Goal: Task Accomplishment & Management: Manage account settings

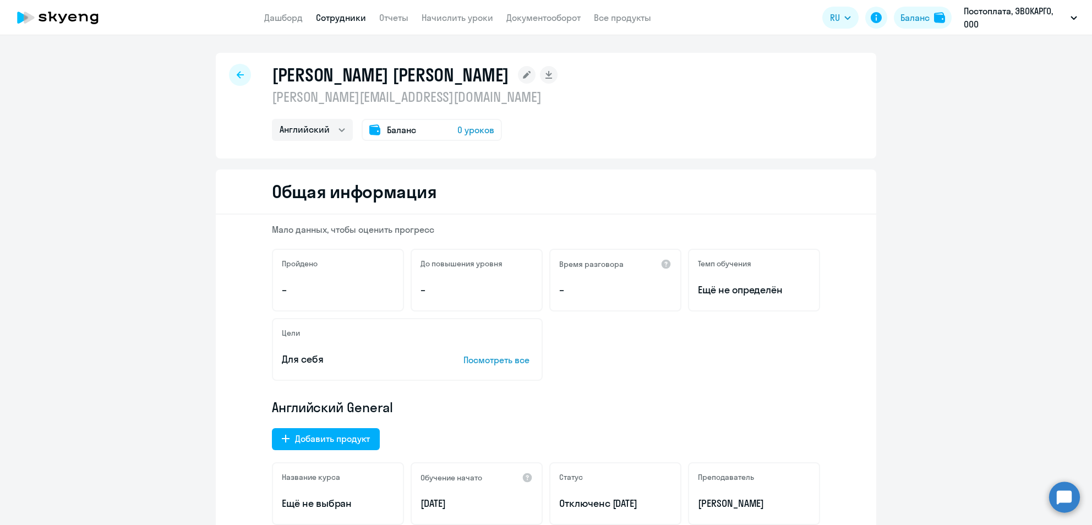
select select "english"
click at [328, 20] on link "Сотрудники" at bounding box center [341, 17] width 50 height 11
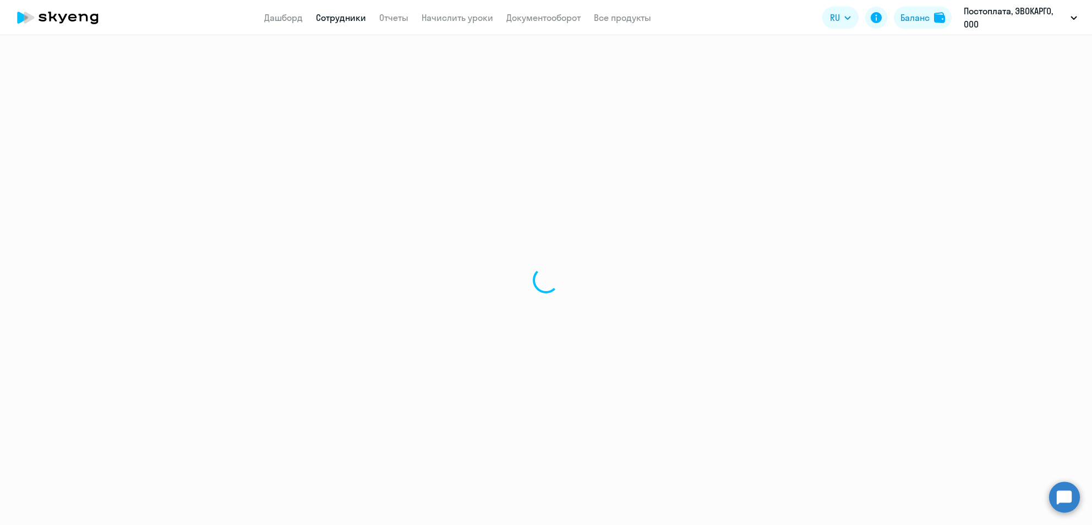
select select "30"
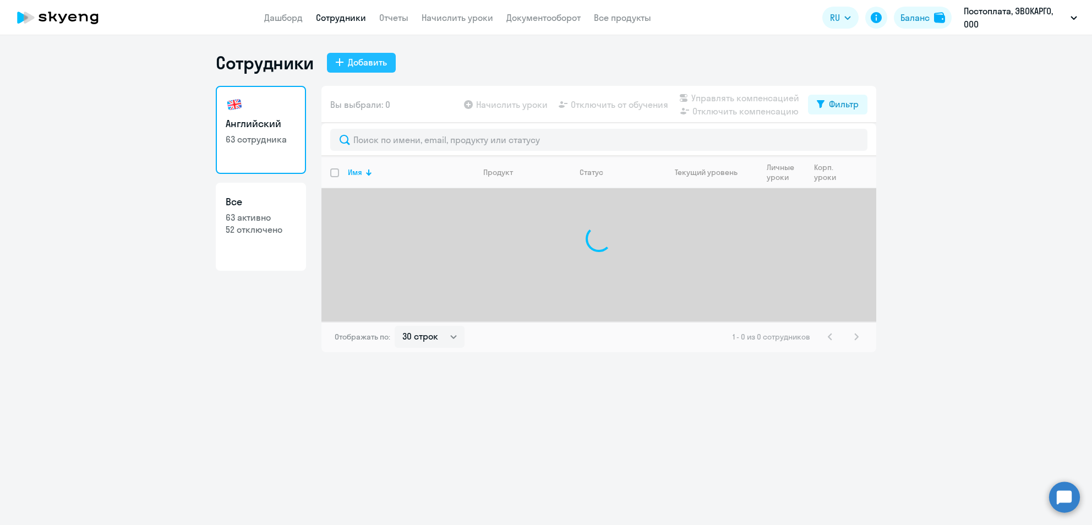
drag, startPoint x: 350, startPoint y: 62, endPoint x: 353, endPoint y: 68, distance: 6.9
click at [350, 63] on div "Добавить" at bounding box center [367, 62] width 39 height 13
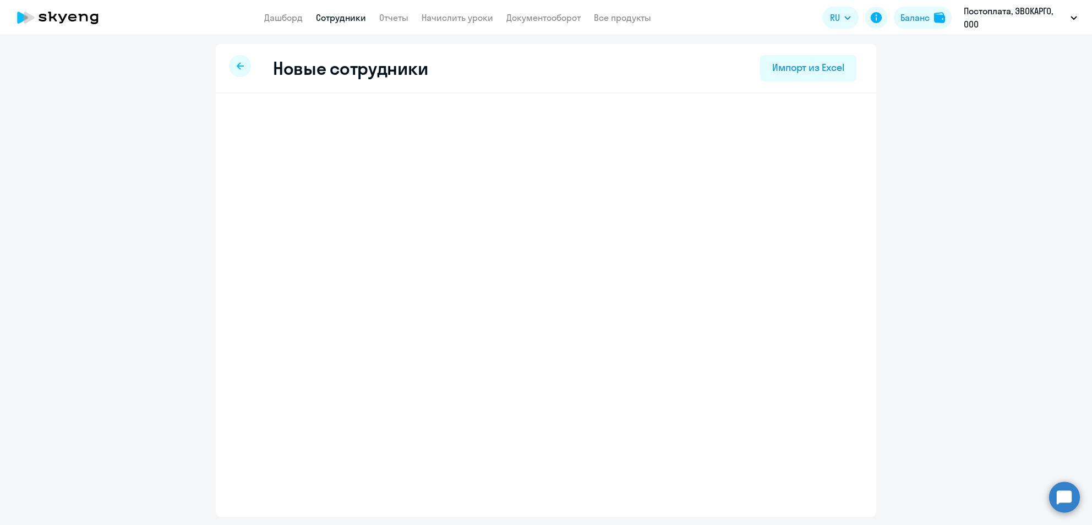
select select "english_adult_not_native_speaker"
select select "3"
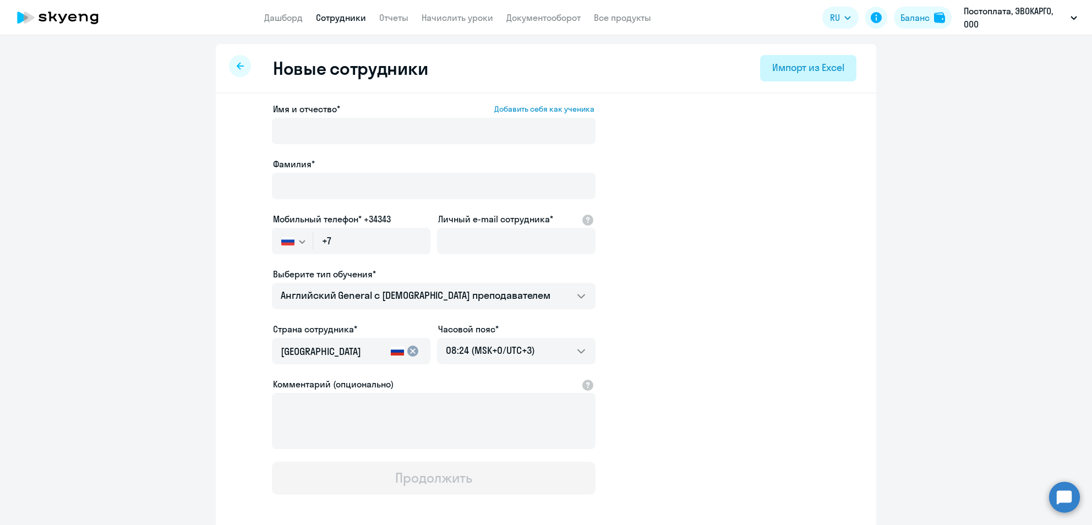
click at [802, 64] on div "Импорт из Excel" at bounding box center [808, 68] width 72 height 14
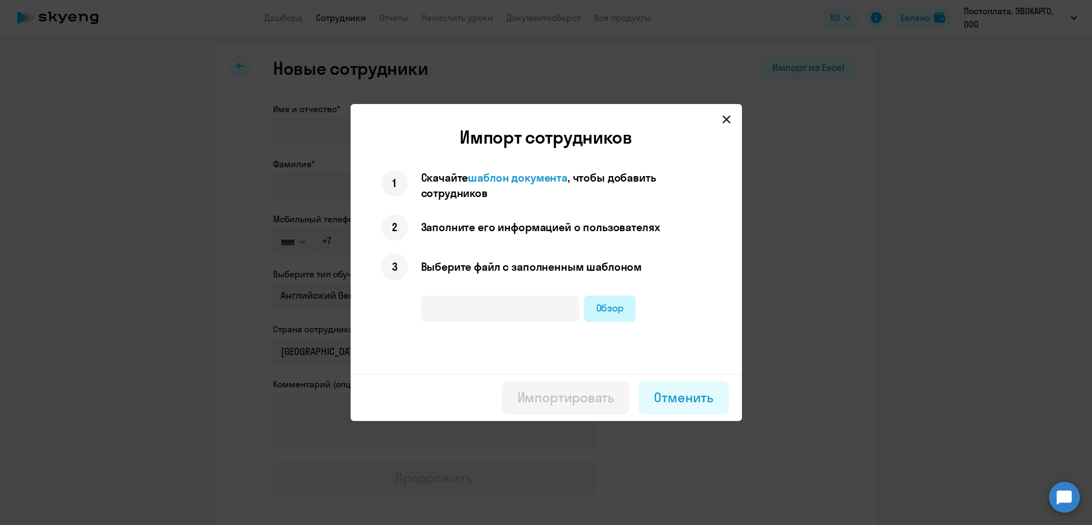
click at [605, 302] on label "Обзор" at bounding box center [610, 308] width 52 height 26
click at [0, 0] on input "Обзор" at bounding box center [0, 0] width 0 height 0
type input "английский (1) (1).xlsx"
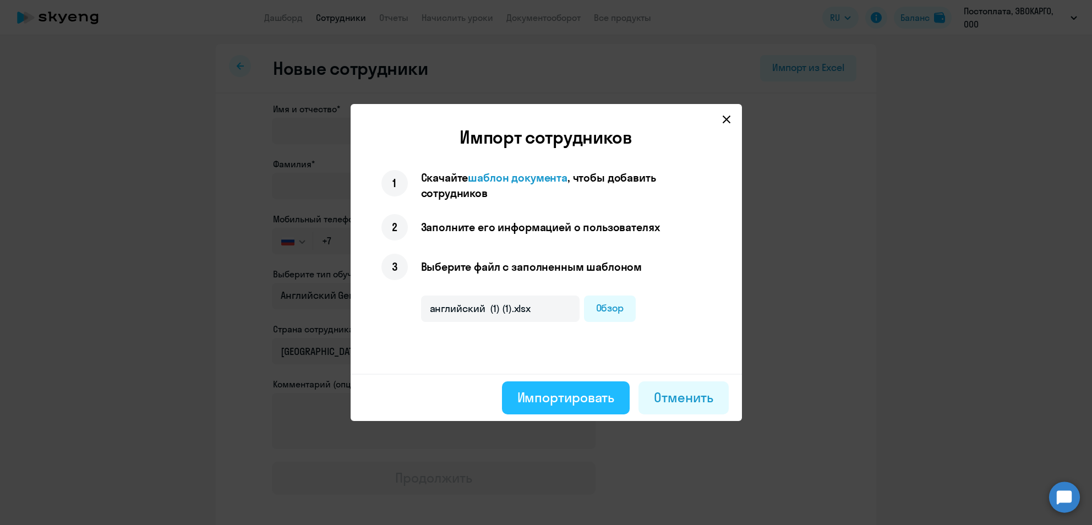
click at [516, 396] on button "Импортировать" at bounding box center [566, 397] width 128 height 33
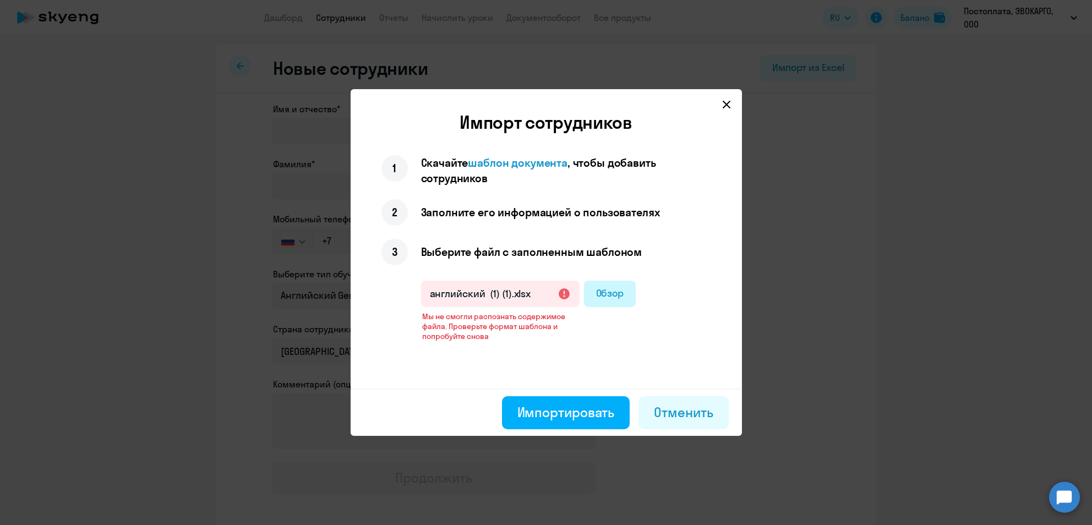
click at [595, 296] on label "Обзор" at bounding box center [610, 294] width 52 height 26
click at [0, 0] on input "Обзор" at bounding box center [0, 0] width 0 height 0
type input "английский (1) (2).xlsx"
click at [687, 407] on div "Отменить" at bounding box center [683, 412] width 59 height 18
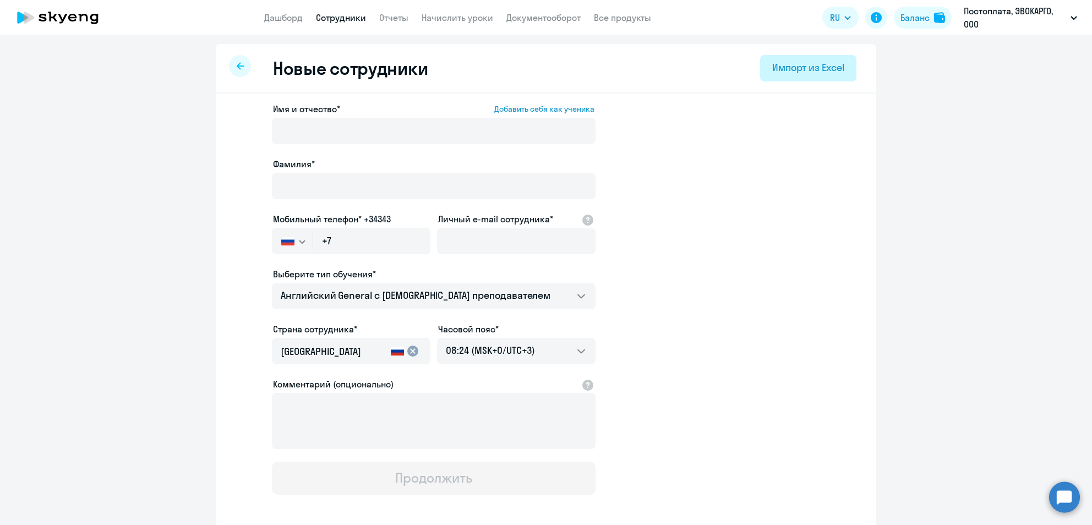
click at [836, 64] on div "Импорт из Excel" at bounding box center [808, 68] width 72 height 14
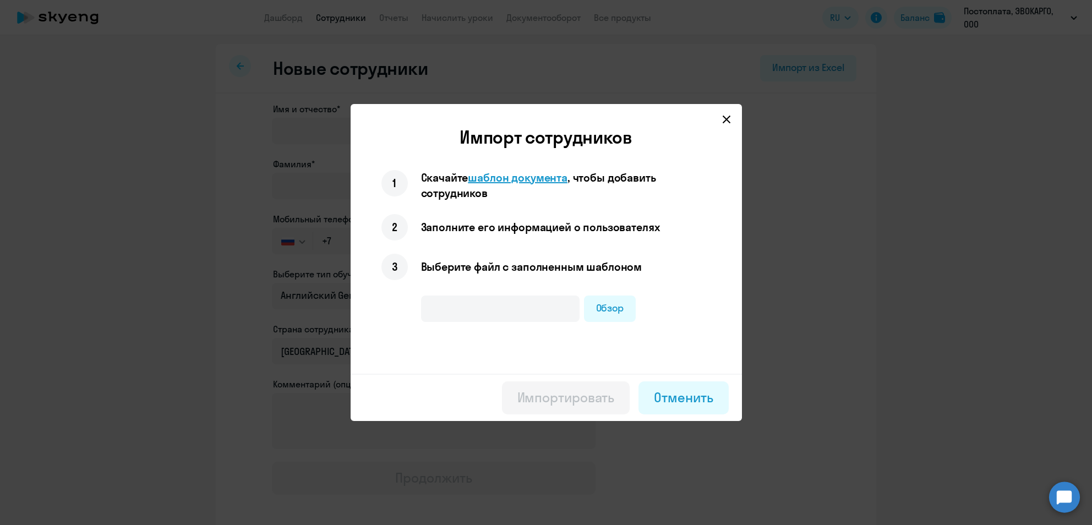
click at [516, 173] on span "шаблон документа" at bounding box center [518, 178] width 100 height 14
click at [616, 304] on label "Обзор" at bounding box center [610, 308] width 52 height 26
click at [0, 0] on input "Обзор" at bounding box center [0, 0] width 0 height 0
type input "leyla.xlsx"
click at [543, 393] on div "Импортировать" at bounding box center [565, 397] width 97 height 18
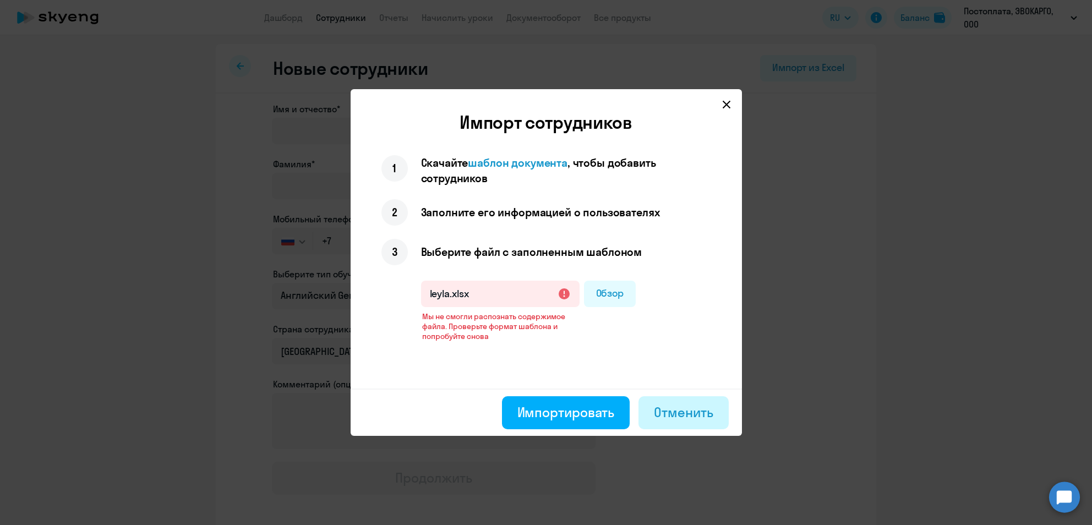
click at [689, 403] on div "Отменить" at bounding box center [683, 412] width 59 height 18
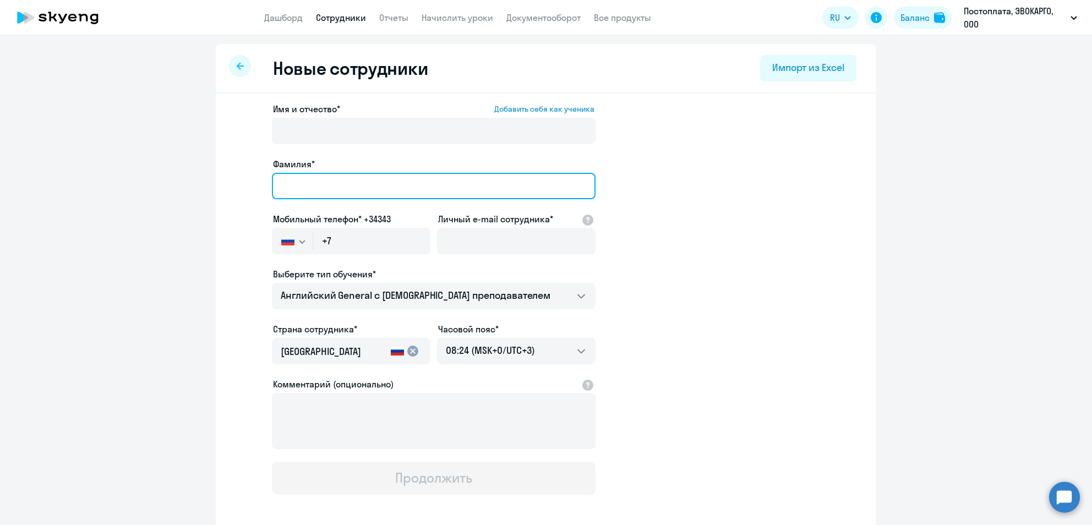
click at [322, 179] on input "Фамилия*" at bounding box center [434, 186] width 324 height 26
paste input "[PERSON_NAME]"
type input "[PERSON_NAME]"
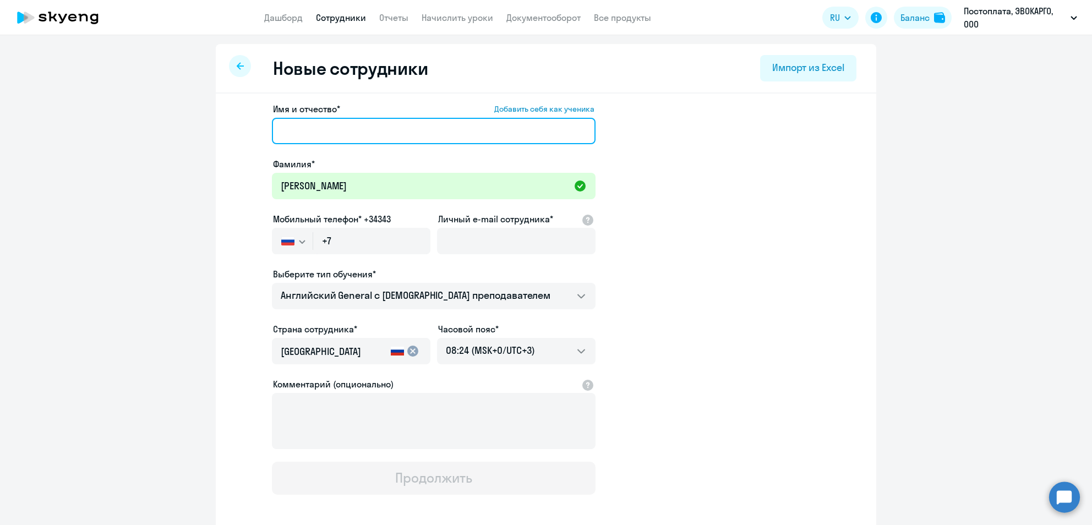
click at [309, 128] on input "Имя и отчество* Добавить себя как ученика" at bounding box center [434, 131] width 324 height 26
paste input "[PERSON_NAME]"
type input "[PERSON_NAME]"
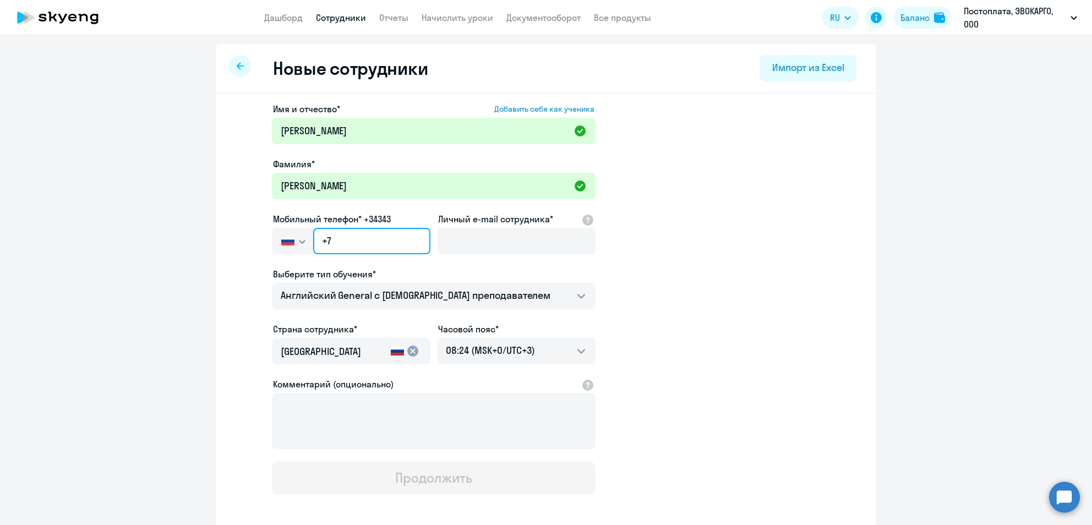
click at [351, 242] on input "+7" at bounding box center [371, 241] width 117 height 26
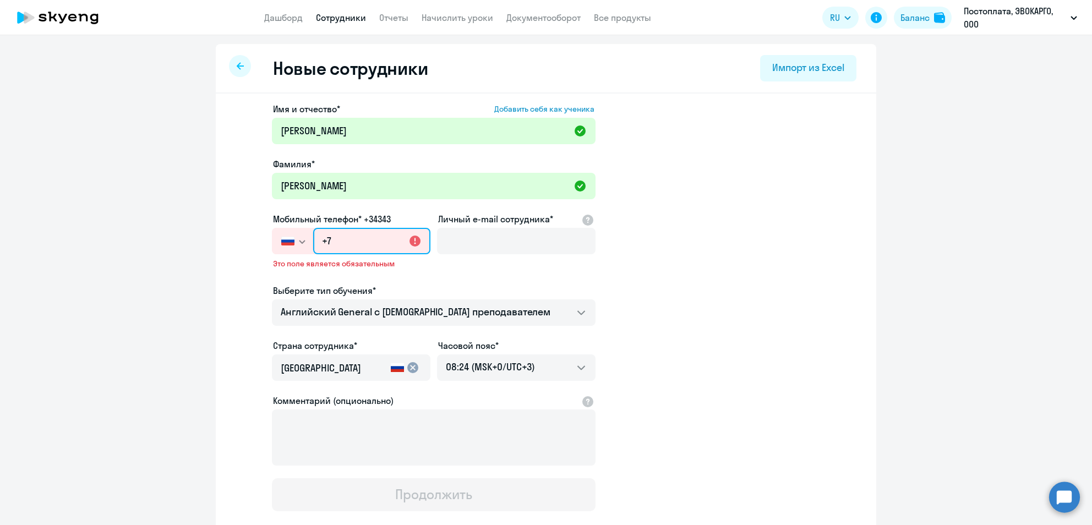
paste input "[PHONE_NUMBER]"
type input "[PHONE_NUMBER]"
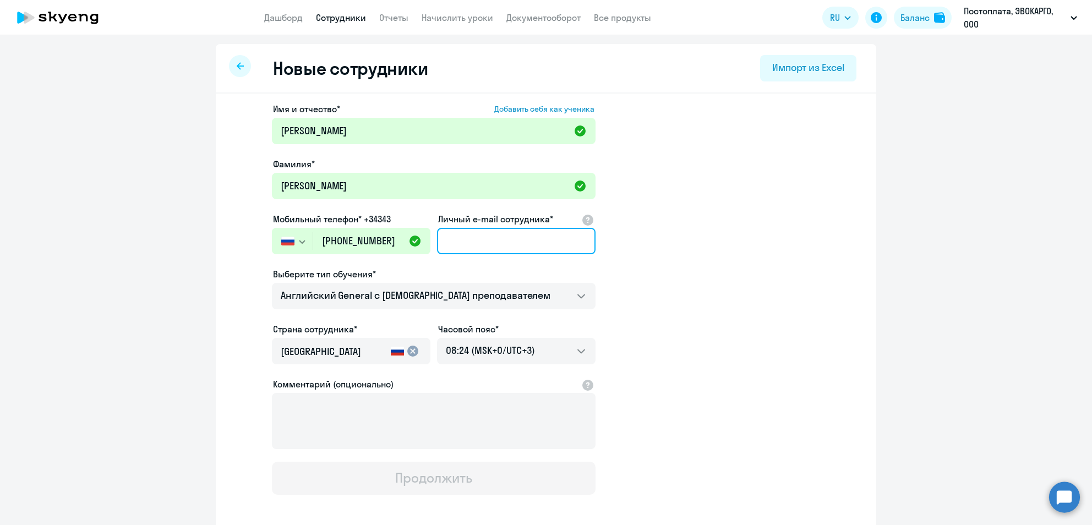
click at [495, 238] on input "Личный e-mail сотрудника*" at bounding box center [516, 241] width 158 height 26
paste input "[PERSON_NAME][EMAIL_ADDRESS][DOMAIN_NAME]"
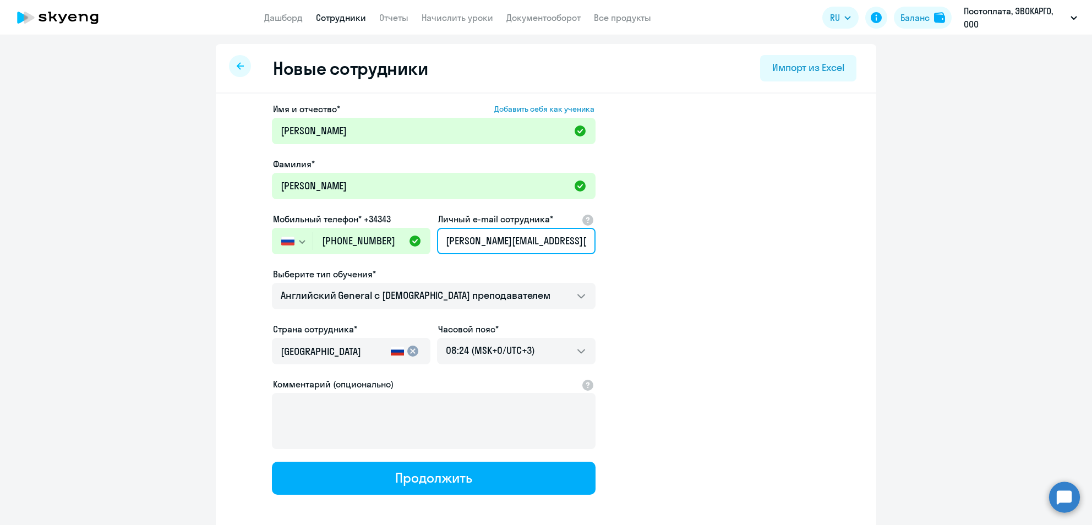
type input "[PERSON_NAME][EMAIL_ADDRESS][DOMAIN_NAME]"
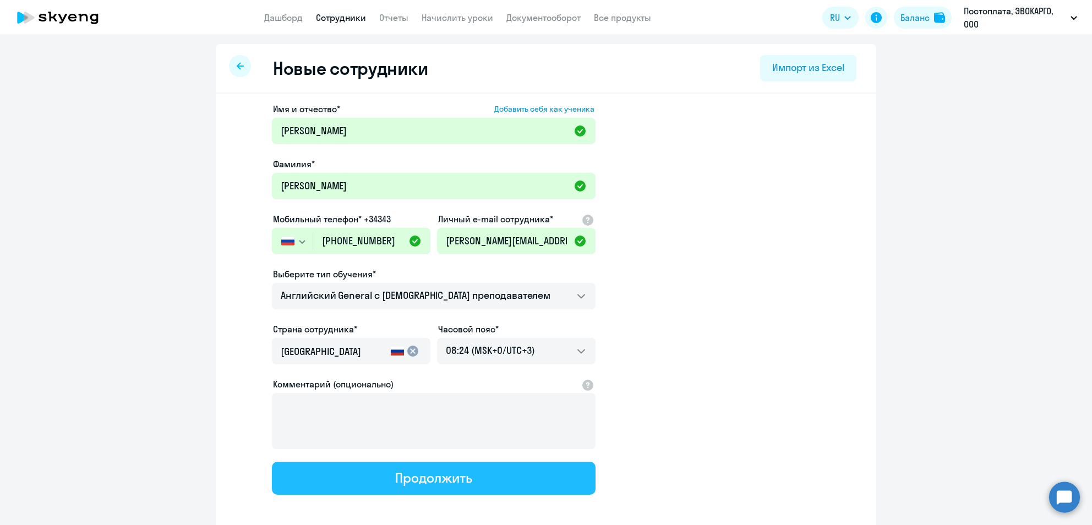
click at [385, 478] on button "Продолжить" at bounding box center [434, 478] width 324 height 33
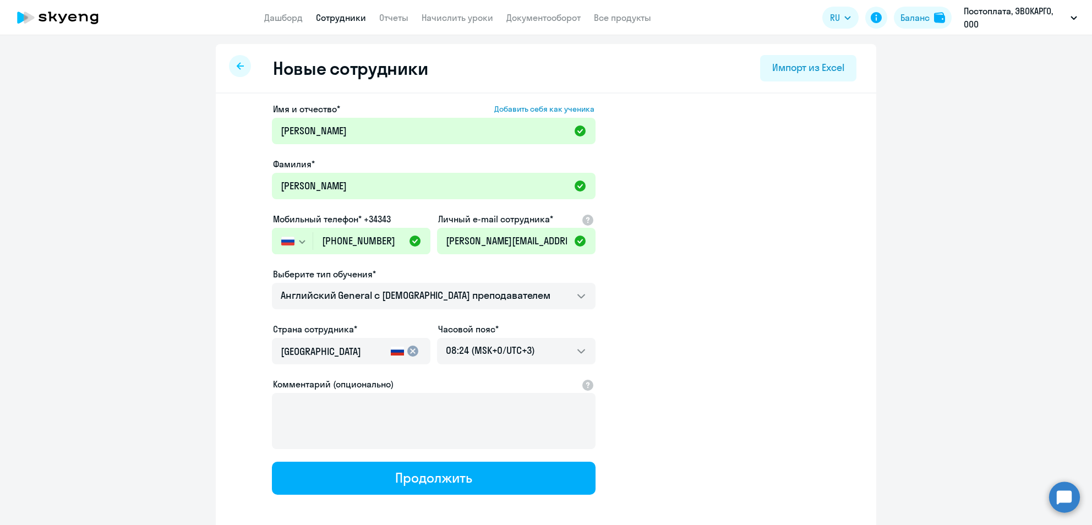
select select "english_adult_not_native_speaker"
select select "3"
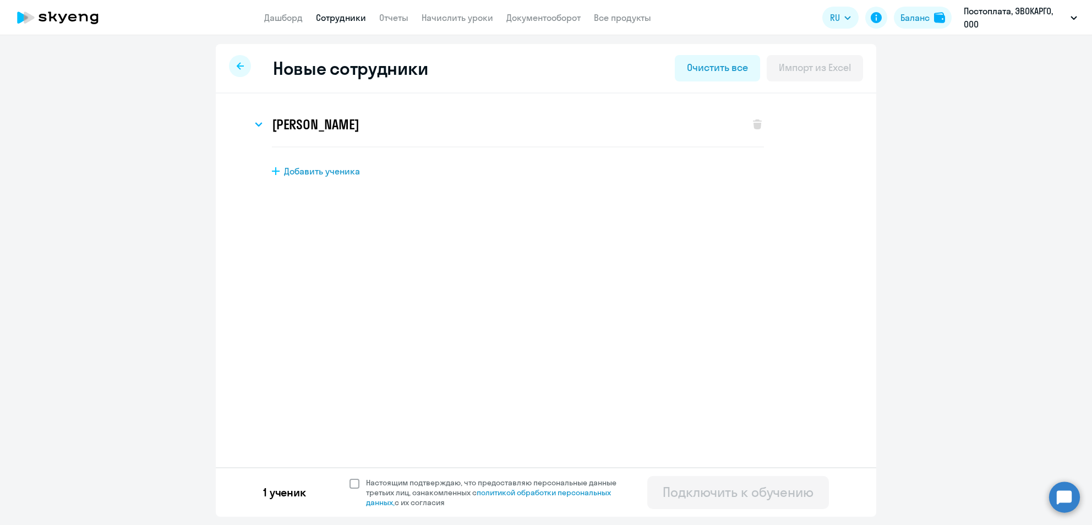
click at [354, 479] on span at bounding box center [354, 484] width 10 height 10
click at [349, 478] on input "Настоящим подтверждаю, что предоставляю персональные данные третьих лиц, ознако…" at bounding box center [349, 477] width 1 height 1
checkbox input "true"
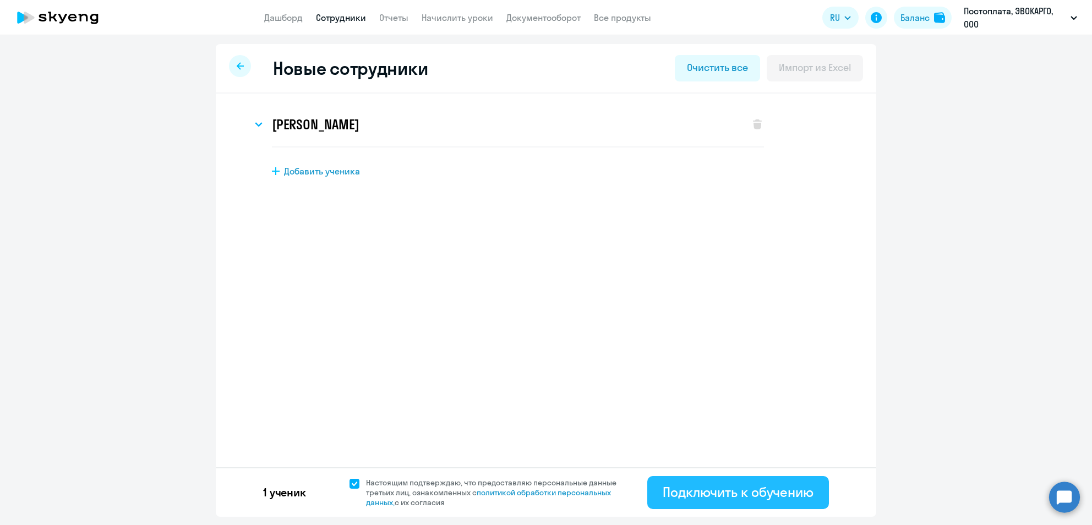
click at [759, 490] on div "Подключить к обучению" at bounding box center [737, 492] width 151 height 18
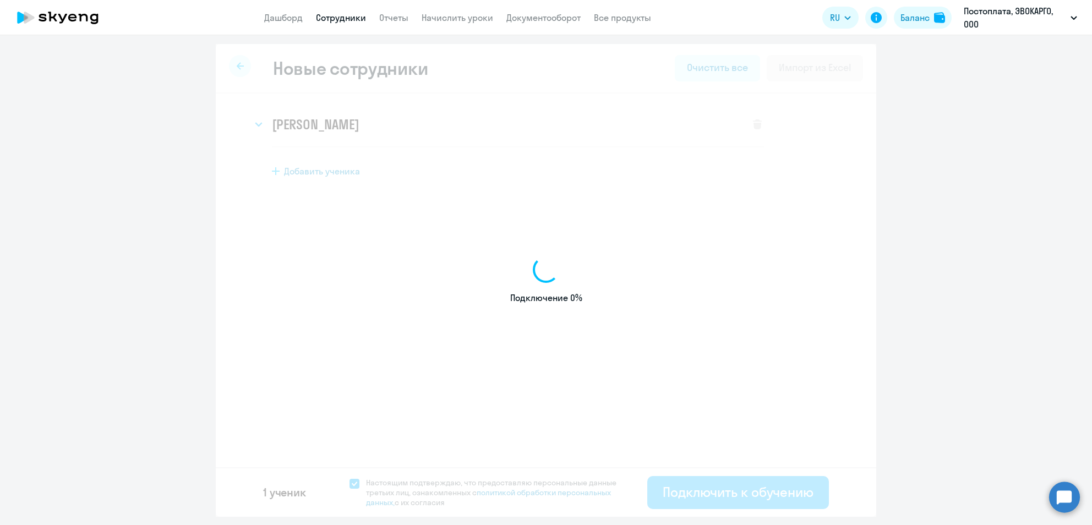
select select "english_adult_not_native_speaker"
select select "3"
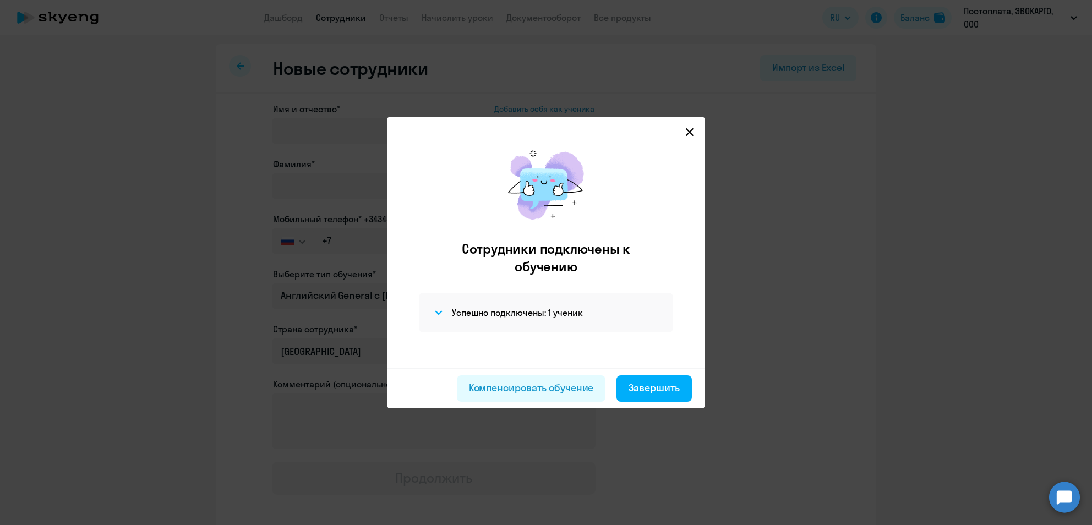
drag, startPoint x: 653, startPoint y: 392, endPoint x: 621, endPoint y: 341, distance: 60.6
click at [653, 392] on div "Завершить" at bounding box center [653, 388] width 51 height 14
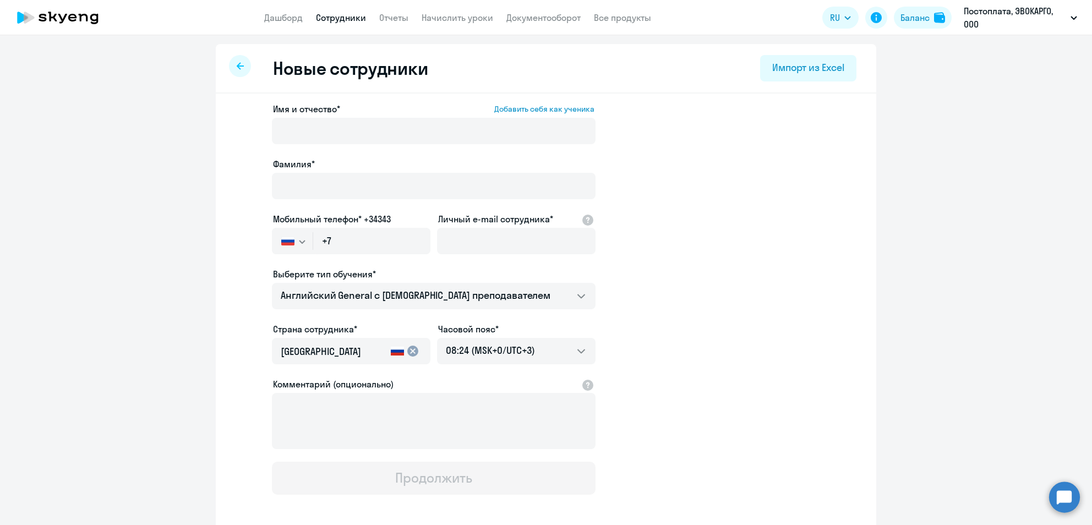
select select "30"
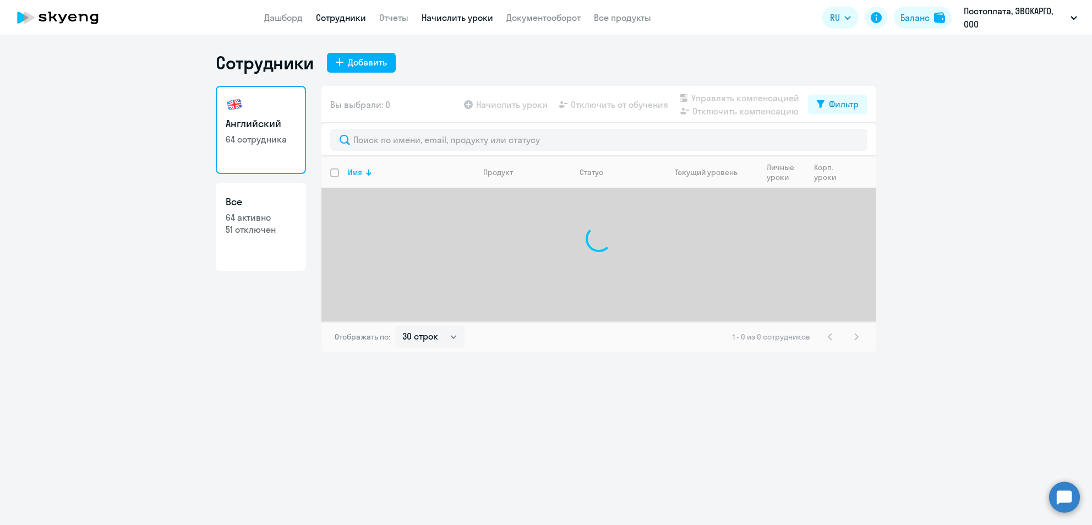
click at [430, 21] on link "Начислить уроки" at bounding box center [457, 17] width 72 height 11
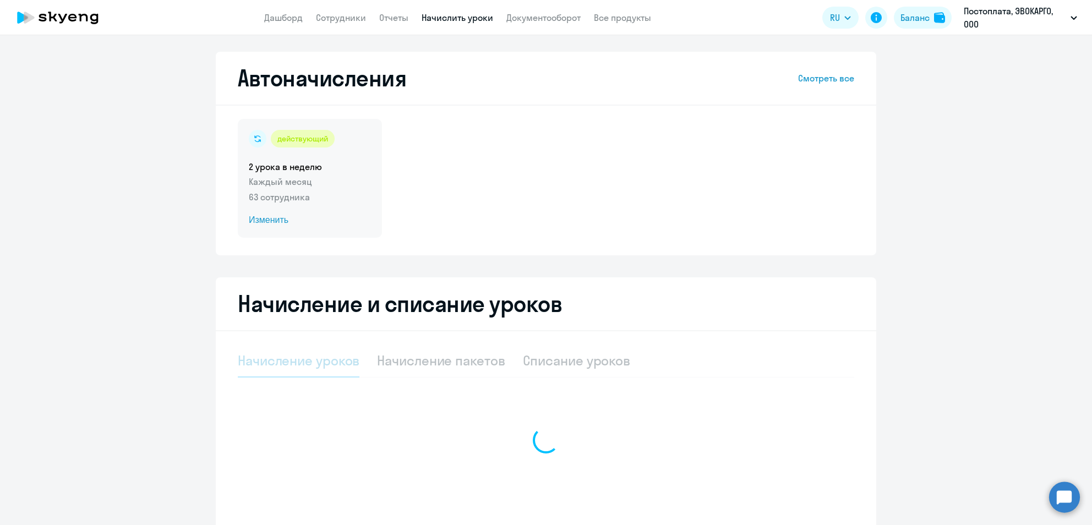
select select "10"
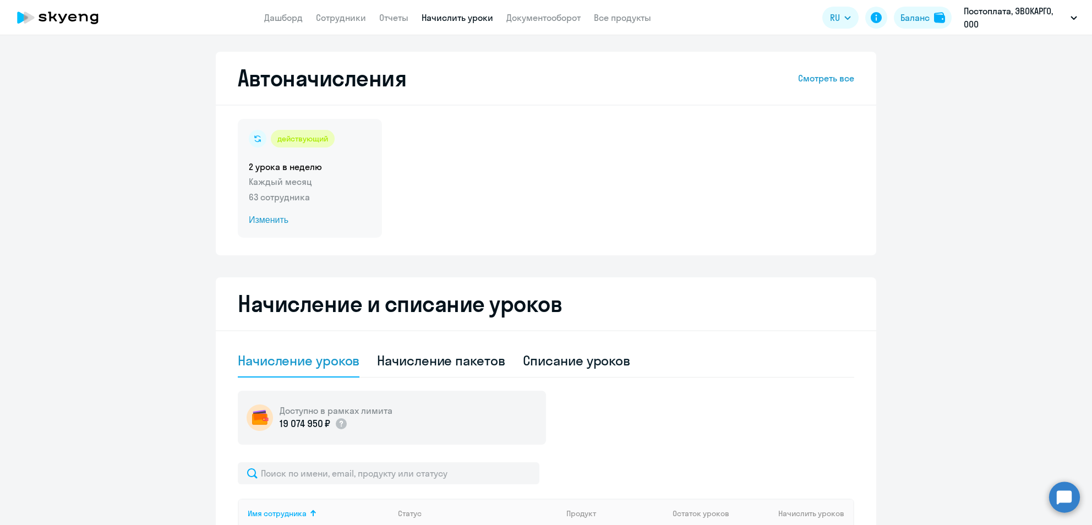
click at [281, 179] on p "Каждый месяц" at bounding box center [310, 181] width 122 height 13
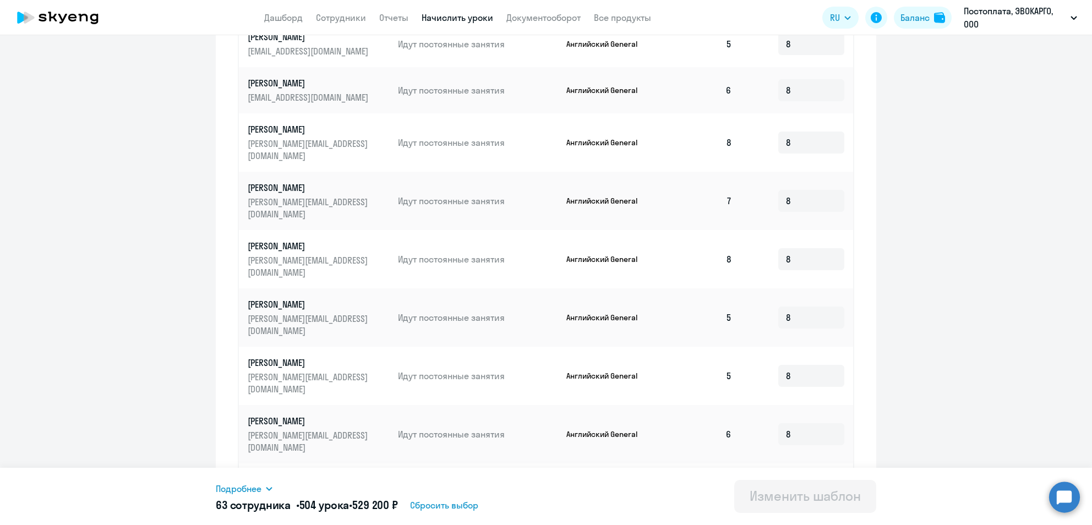
scroll to position [497, 0]
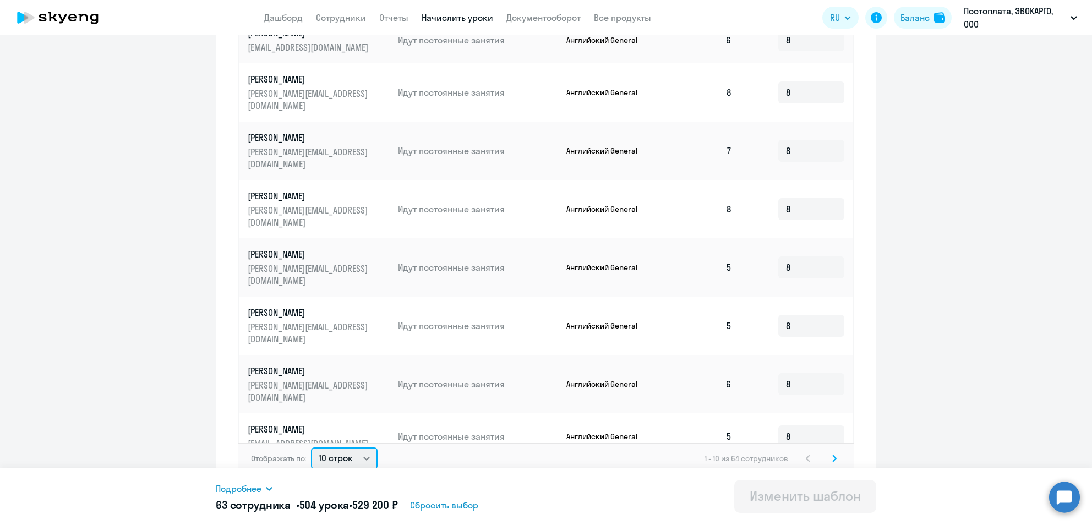
click at [335, 449] on select "10 строк 30 строк 50 строк" at bounding box center [344, 458] width 67 height 22
select select "50"
click at [311, 447] on select "10 строк 30 строк 50 строк" at bounding box center [344, 458] width 67 height 22
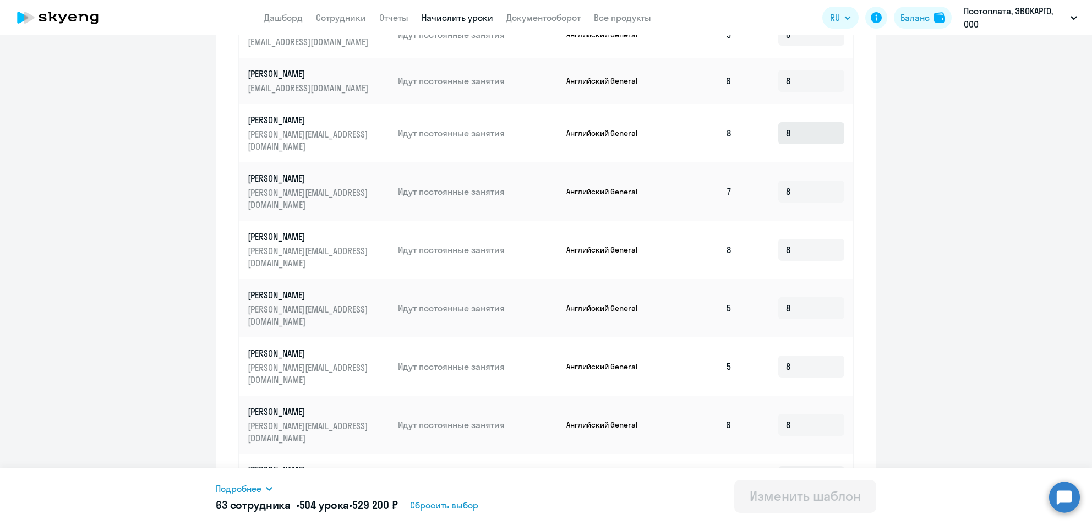
scroll to position [424, 0]
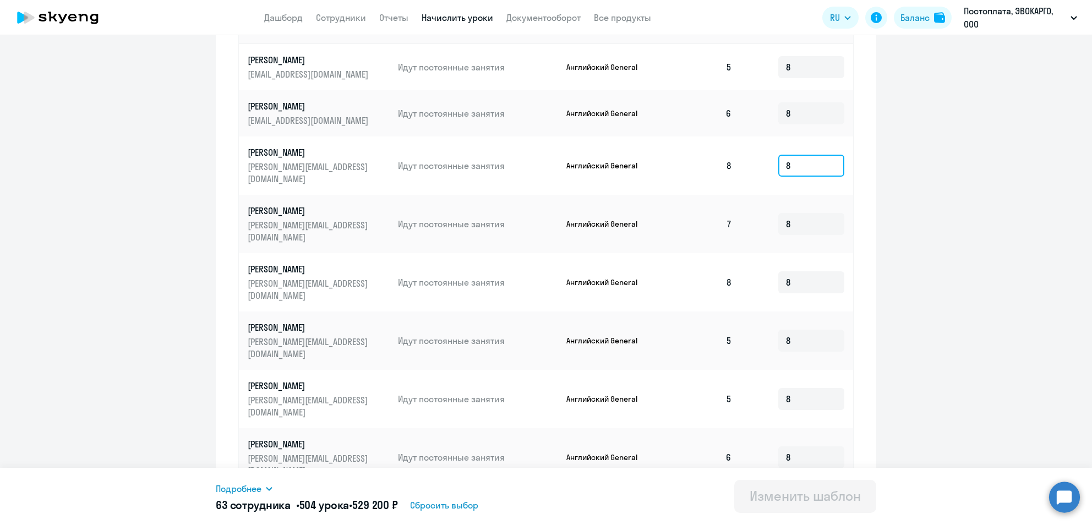
click at [780, 155] on input "8" at bounding box center [811, 166] width 66 height 22
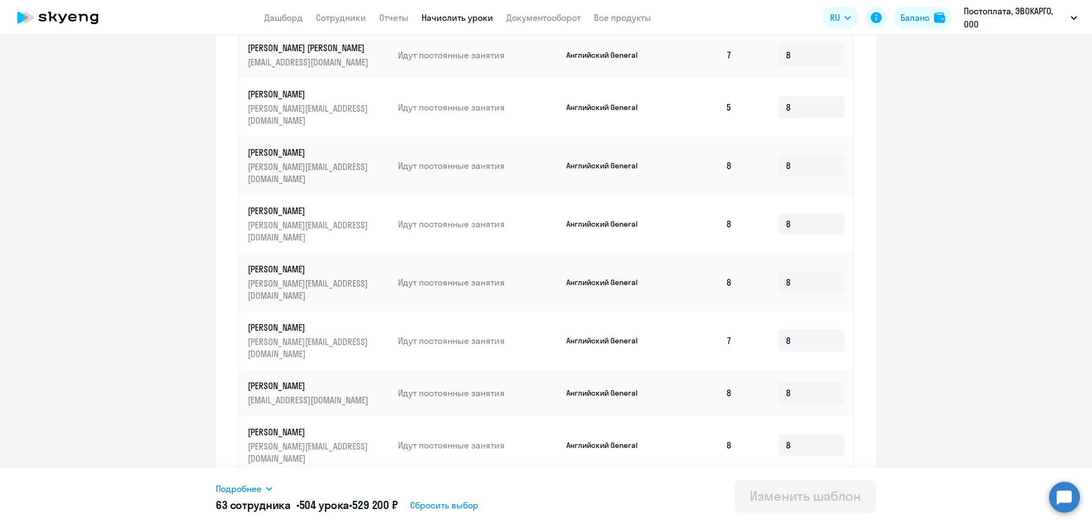
scroll to position [507, 0]
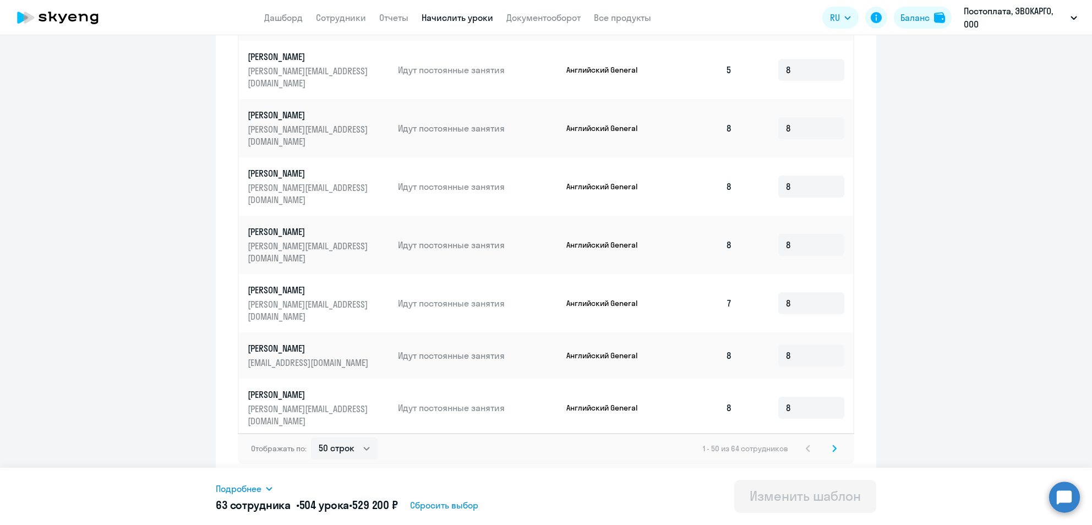
click at [832, 451] on div "Отображать по: 10 строк 30 строк 50 строк 1 - 50 из 64 сотрудников" at bounding box center [546, 448] width 616 height 31
click at [832, 451] on svg-icon at bounding box center [834, 448] width 13 height 13
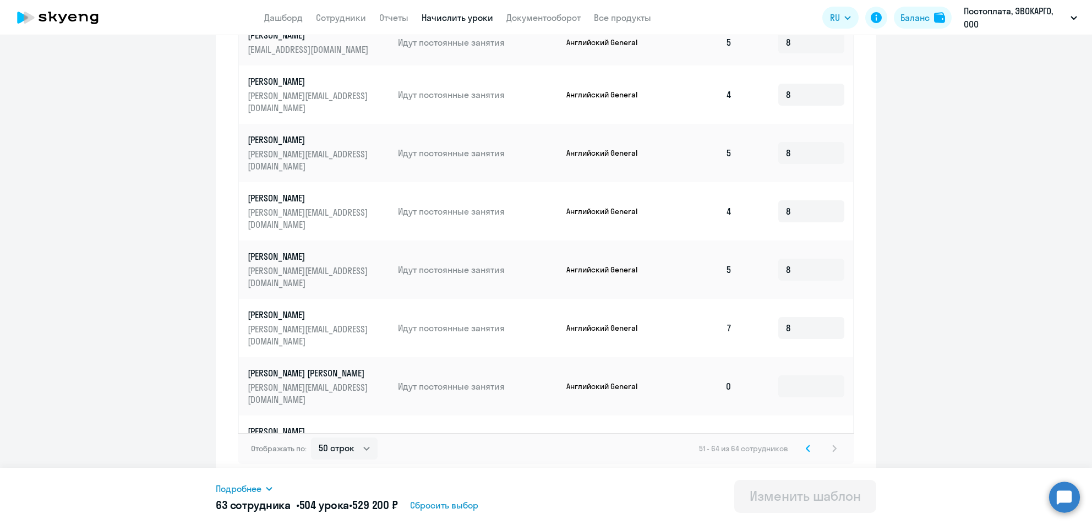
click at [788, 357] on td at bounding box center [797, 386] width 112 height 58
click at [785, 375] on input at bounding box center [811, 386] width 66 height 22
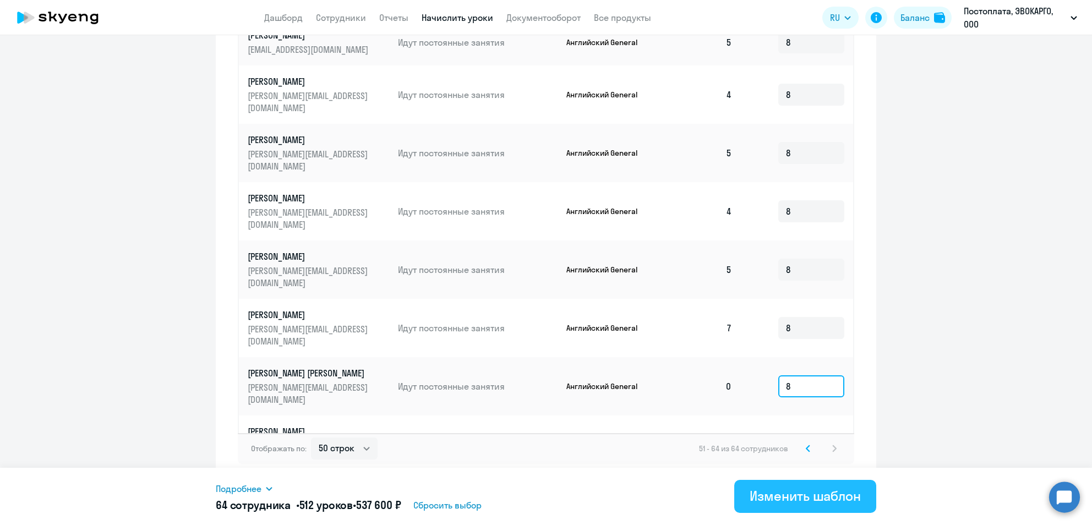
type input "8"
click at [796, 506] on button "Изменить шаблон" at bounding box center [805, 496] width 142 height 33
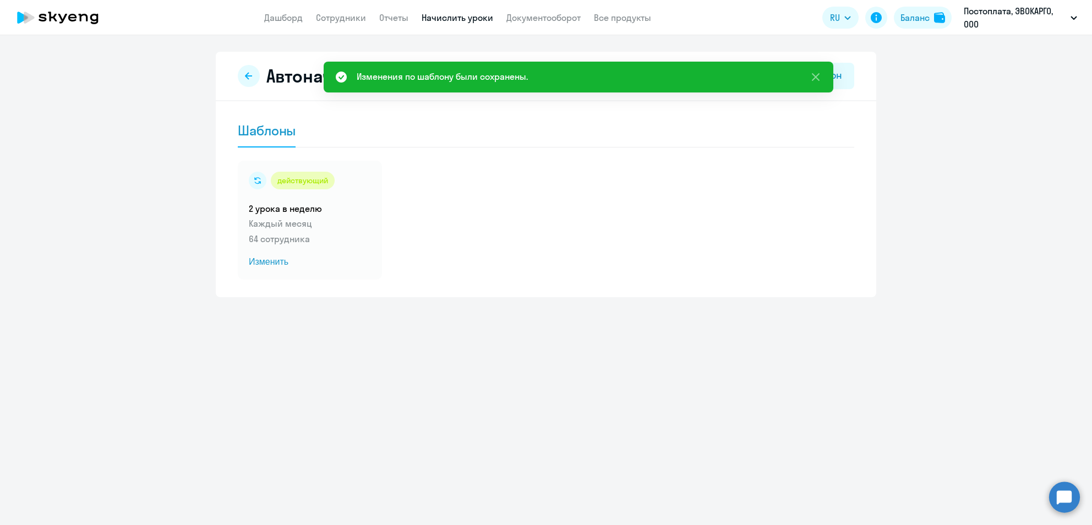
drag, startPoint x: 69, startPoint y: 25, endPoint x: 69, endPoint y: 33, distance: 7.7
click at [69, 25] on icon at bounding box center [57, 18] width 97 height 28
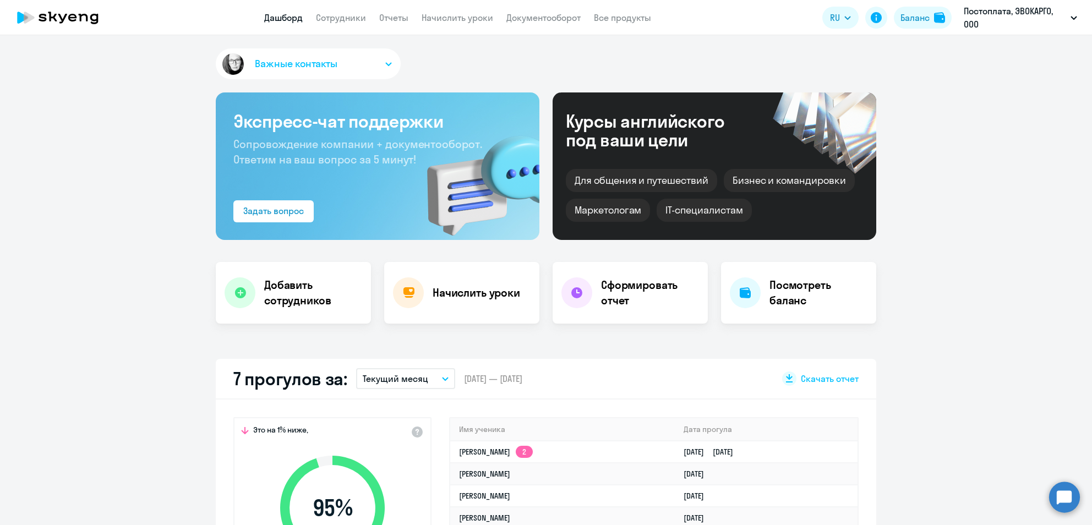
select select "30"
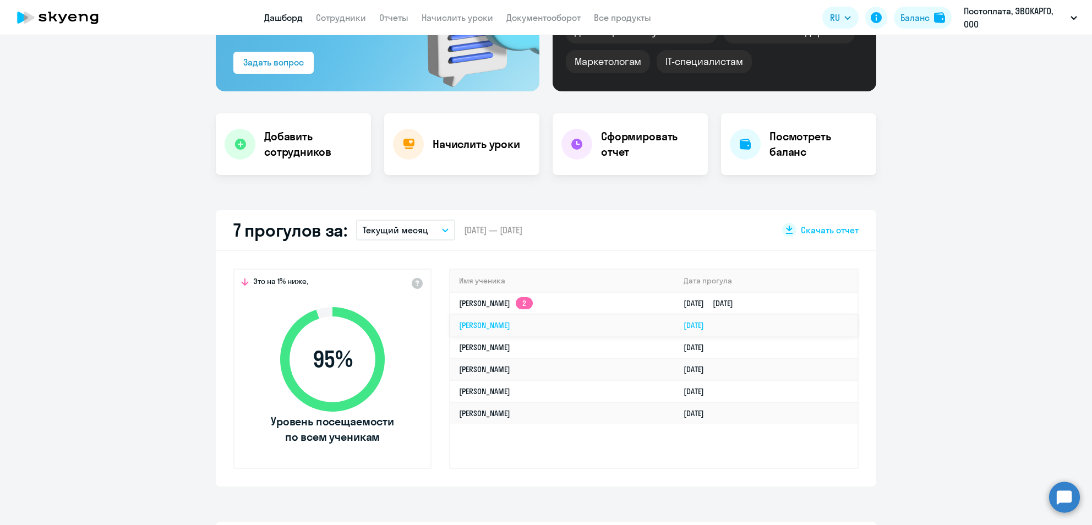
scroll to position [220, 0]
